Goal: Task Accomplishment & Management: Use online tool/utility

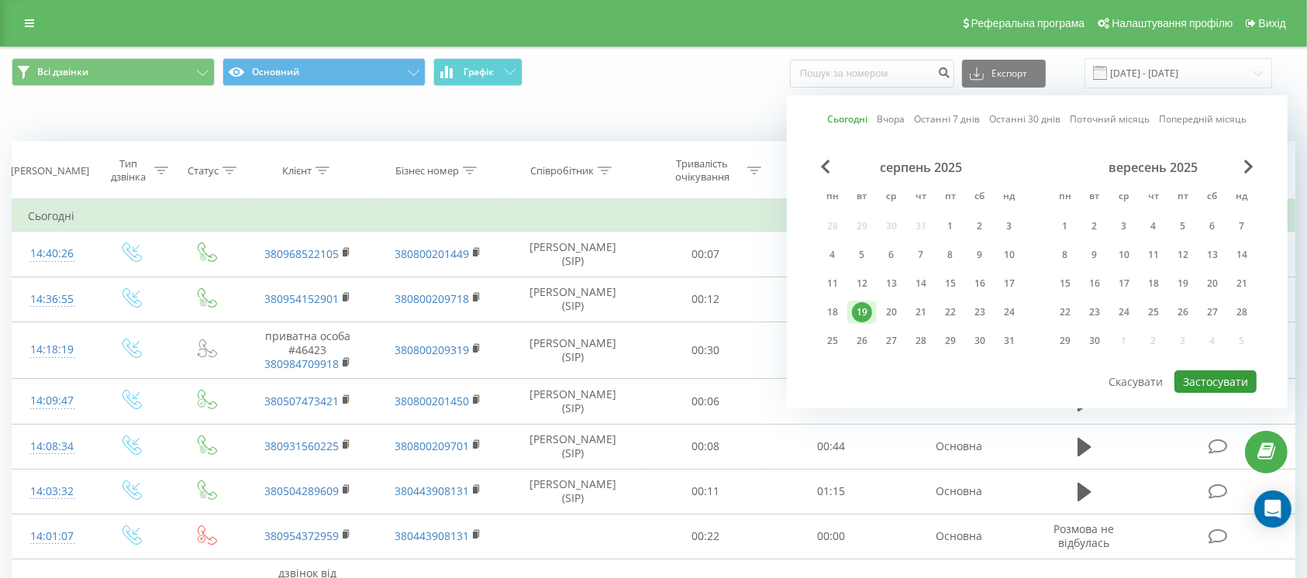
click at [1193, 376] on button "Застосувати" at bounding box center [1215, 382] width 82 height 22
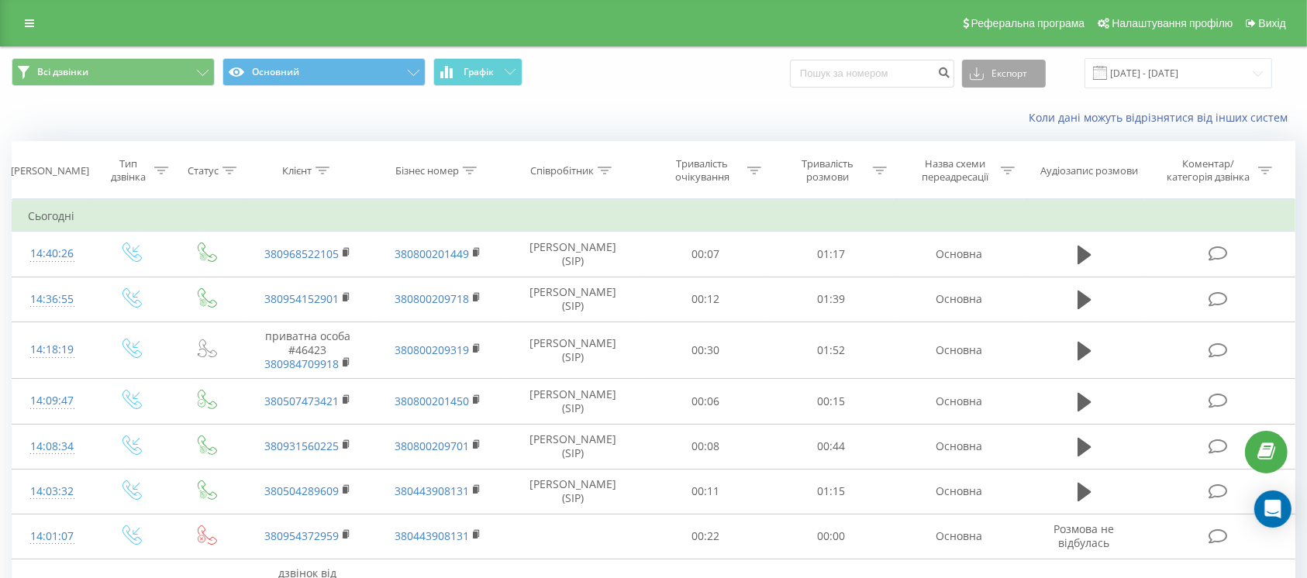
click at [1011, 75] on button "Експорт" at bounding box center [1004, 74] width 84 height 28
click at [998, 160] on span ".xlsx" at bounding box center [986, 157] width 22 height 15
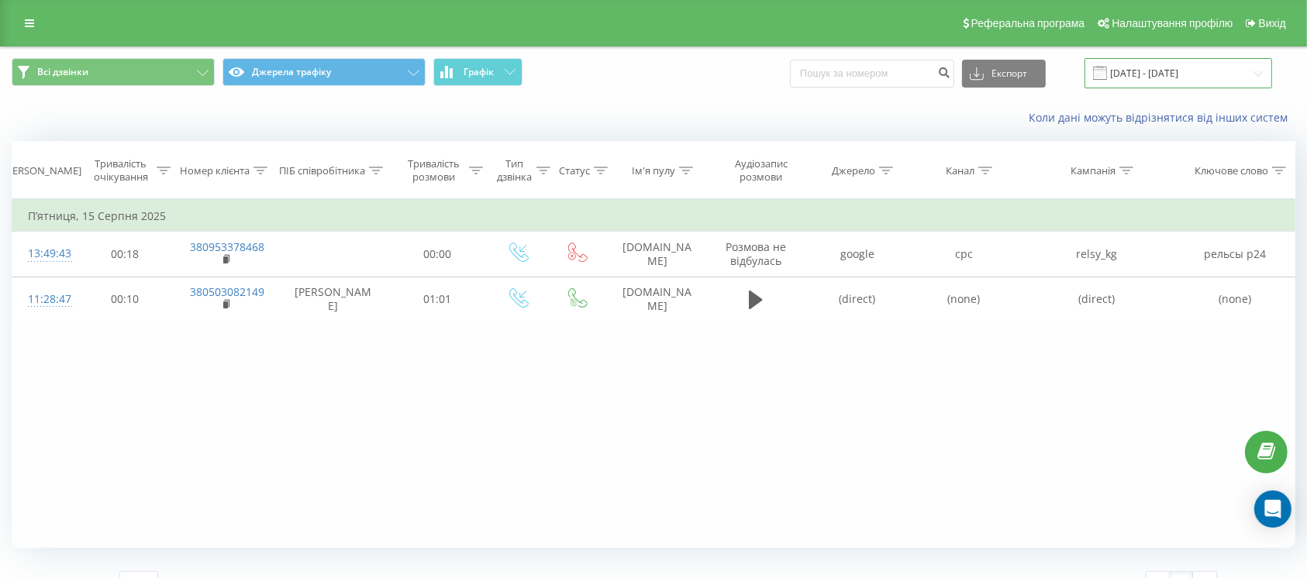
click at [1166, 59] on input "15.08.2025 - 15.08.2025" at bounding box center [1179, 73] width 188 height 30
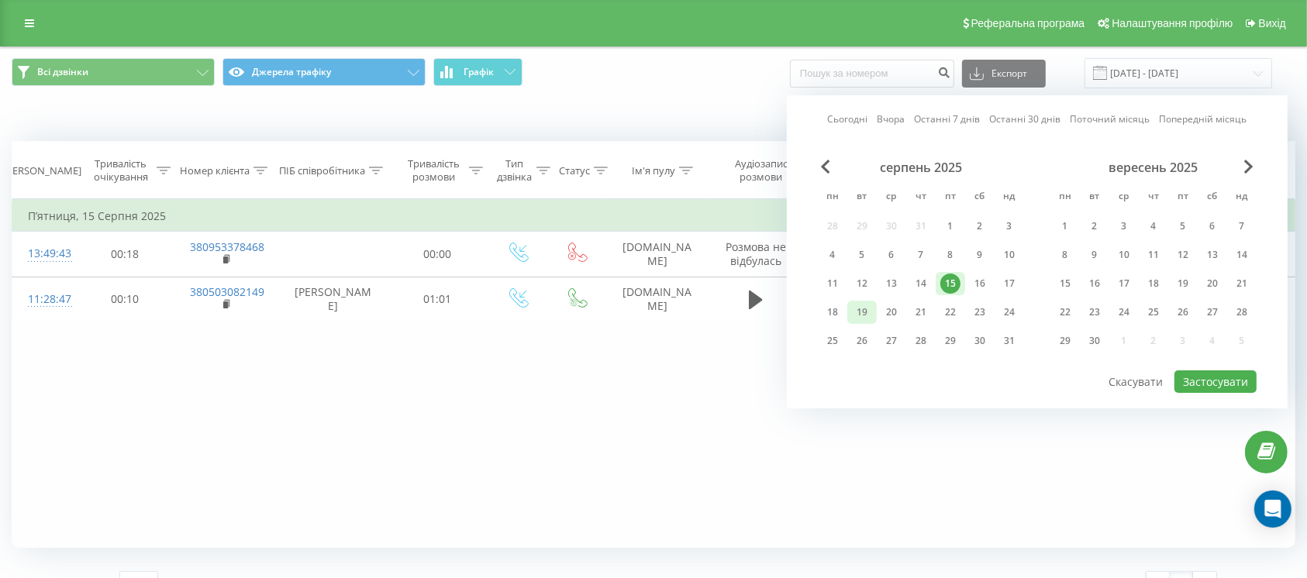
click at [875, 313] on div "19" at bounding box center [861, 312] width 29 height 23
click at [1211, 381] on button "Застосувати" at bounding box center [1215, 382] width 82 height 22
type input "[DATE] - [DATE]"
